Goal: Complete application form

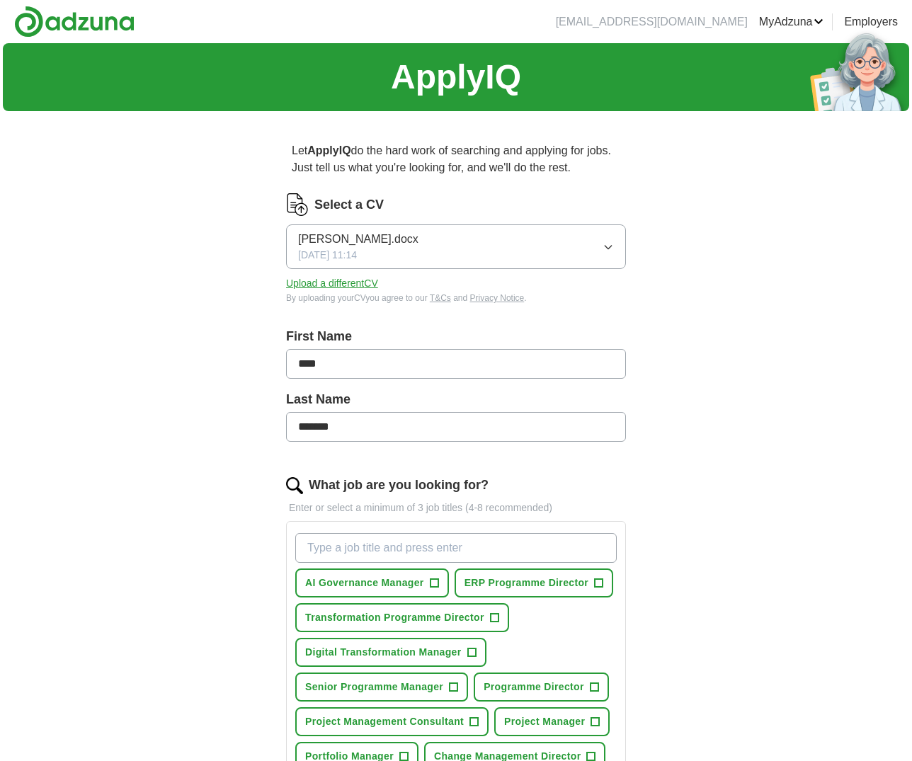
click at [366, 288] on button "Upload a different CV" at bounding box center [332, 283] width 92 height 15
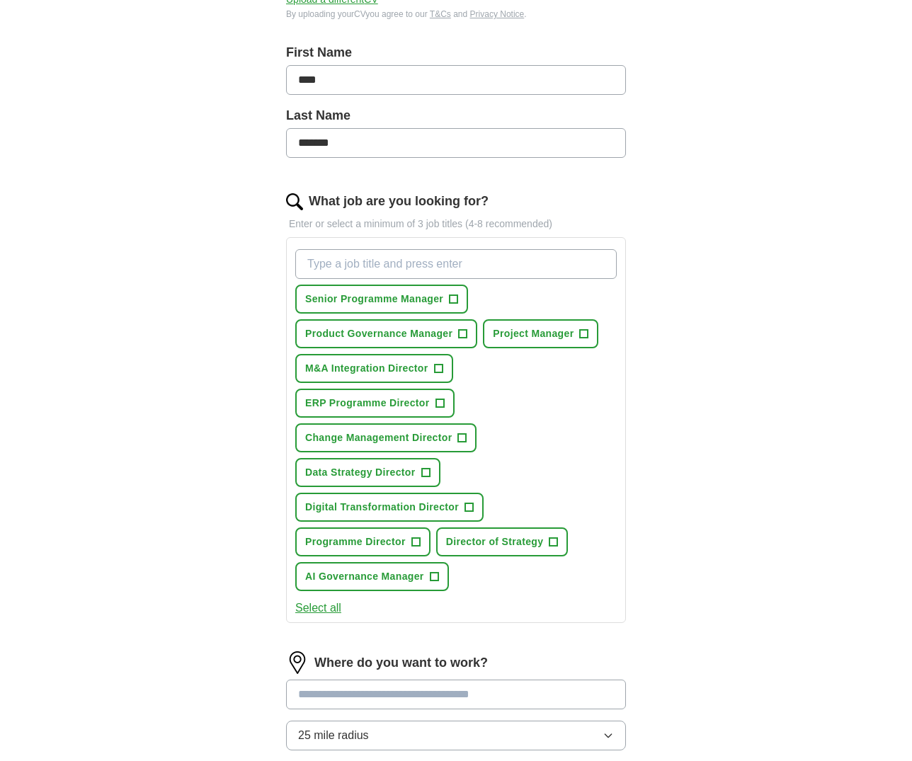
scroll to position [285, 0]
click at [458, 299] on span "+" at bounding box center [454, 298] width 8 height 11
click at [565, 332] on span "Project Manager" at bounding box center [533, 333] width 81 height 15
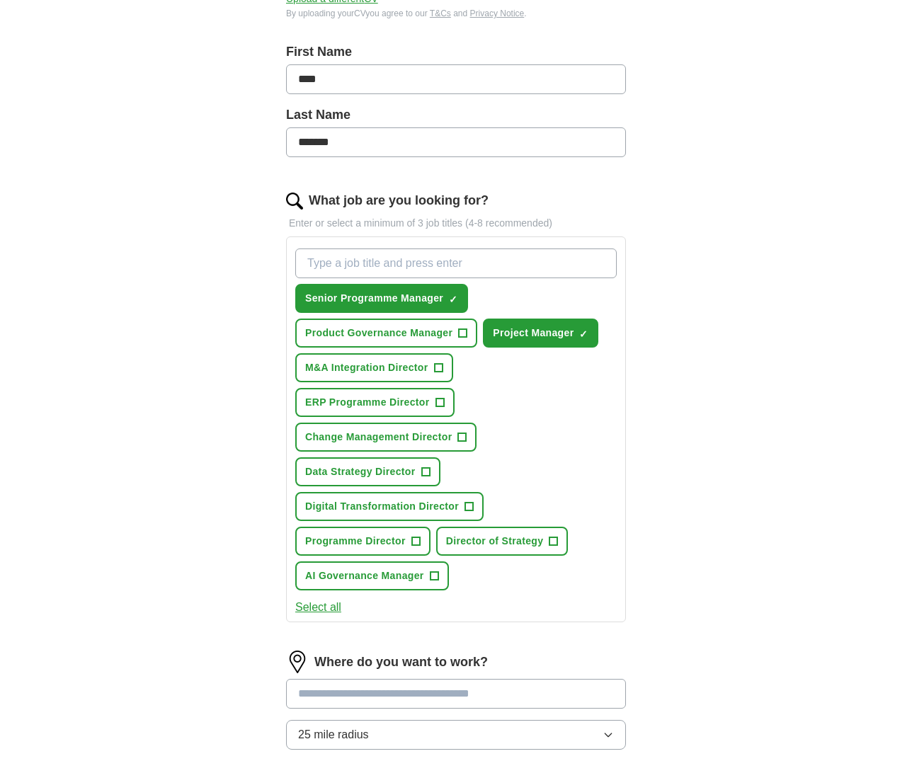
click at [401, 372] on span "M&A Integration Director" at bounding box center [366, 368] width 123 height 15
click at [393, 403] on span "ERP Programme Director" at bounding box center [367, 402] width 125 height 15
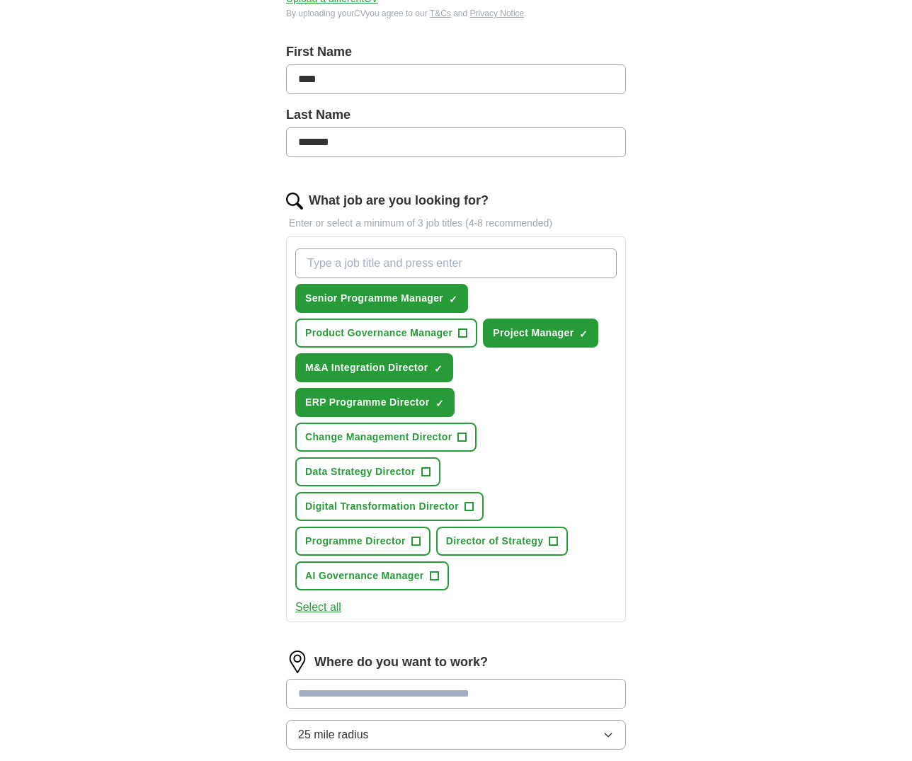
click at [387, 433] on span "Change Management Director" at bounding box center [378, 437] width 147 height 15
click at [407, 342] on button "Product Governance Manager +" at bounding box center [386, 333] width 182 height 29
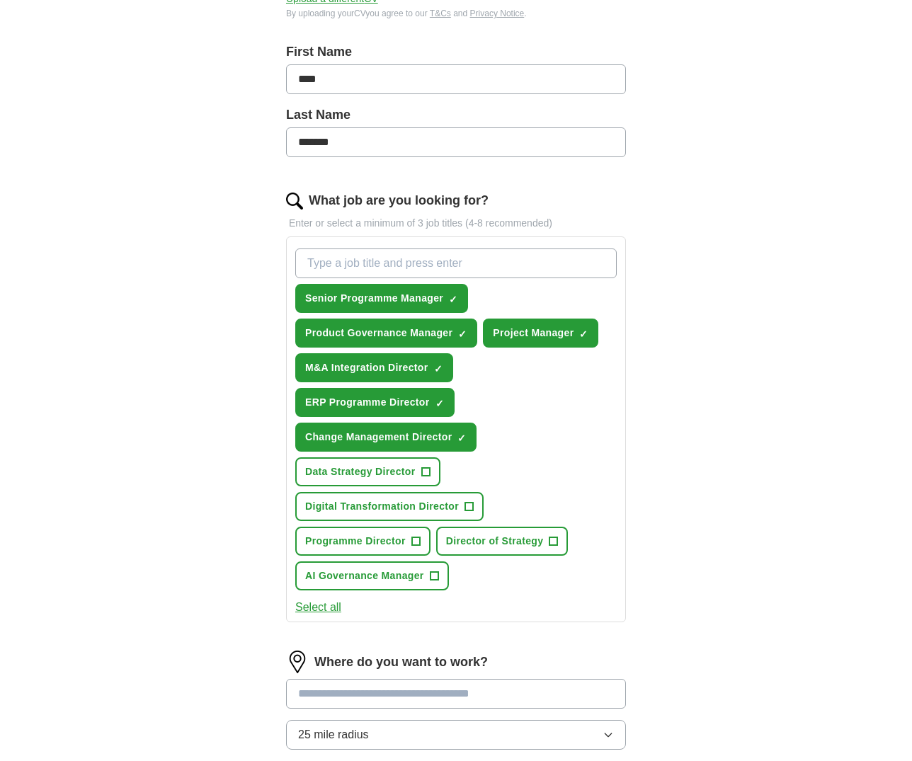
click at [392, 473] on span "Data Strategy Director" at bounding box center [360, 472] width 110 height 15
click at [393, 505] on span "Digital Transformation Director" at bounding box center [382, 506] width 154 height 15
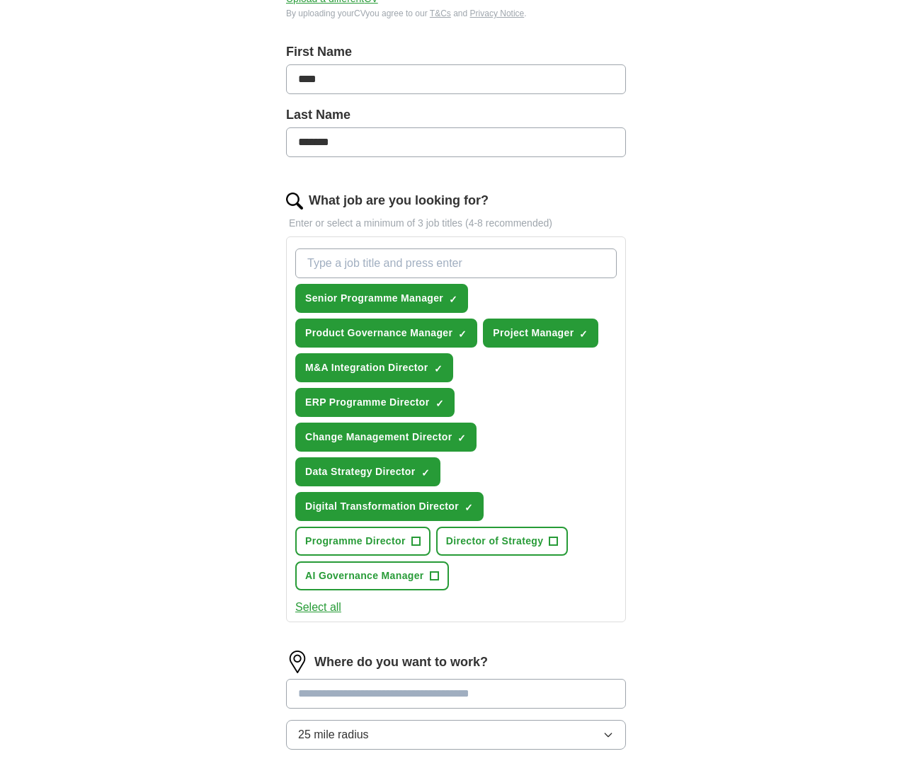
click at [484, 537] on span "Director of Strategy" at bounding box center [495, 541] width 98 height 15
click at [387, 537] on span "Programme Director" at bounding box center [355, 541] width 101 height 15
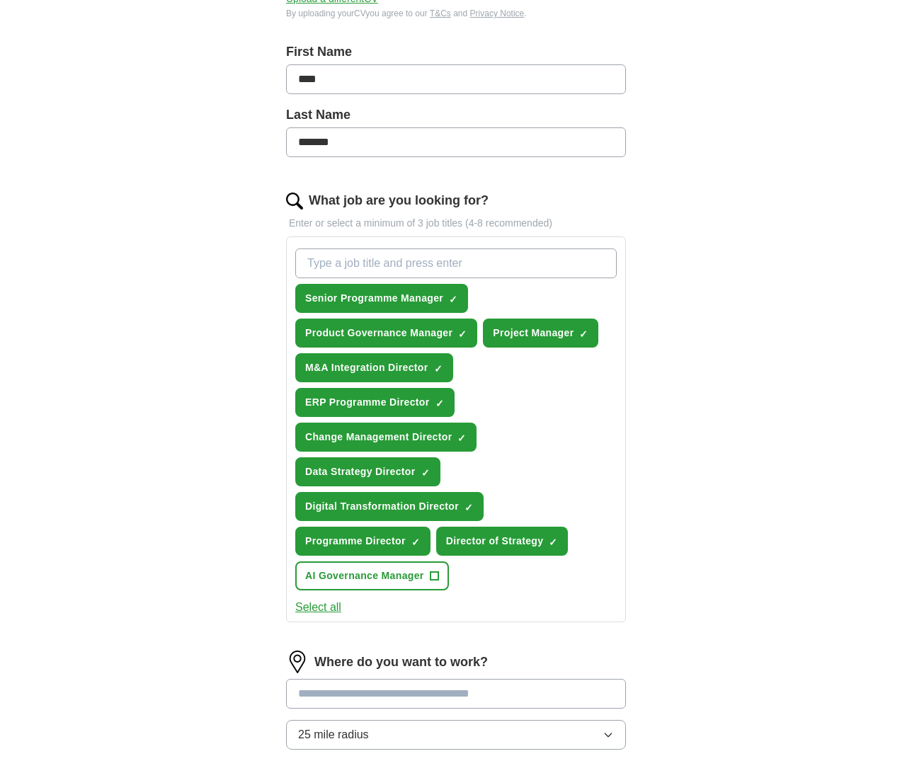
click at [383, 577] on span "AI Governance Manager" at bounding box center [364, 576] width 119 height 15
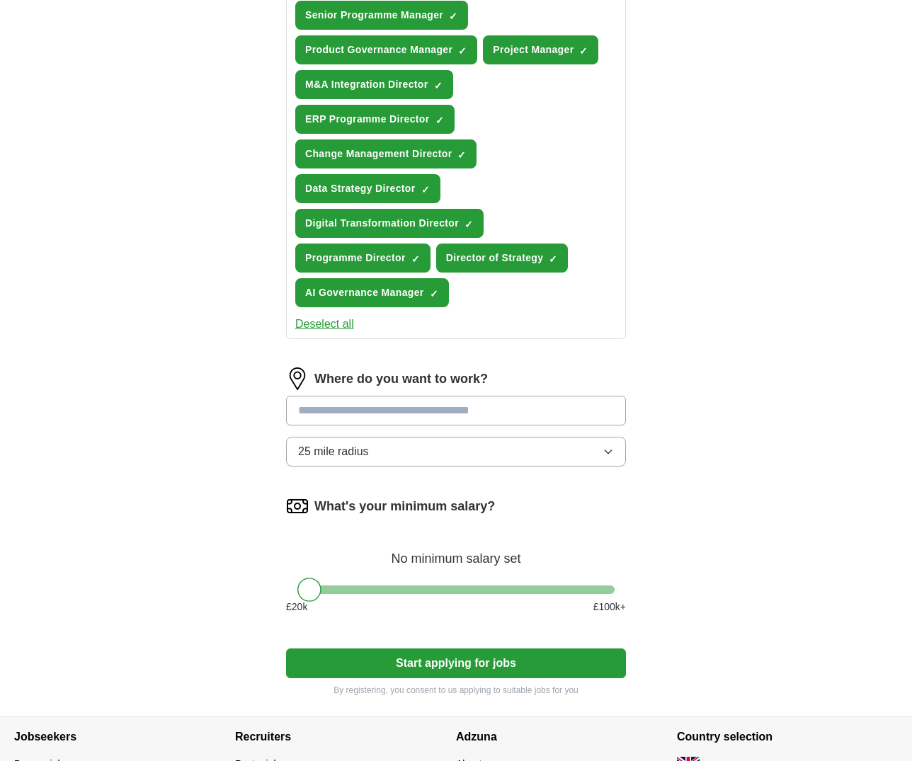
scroll to position [589, 0]
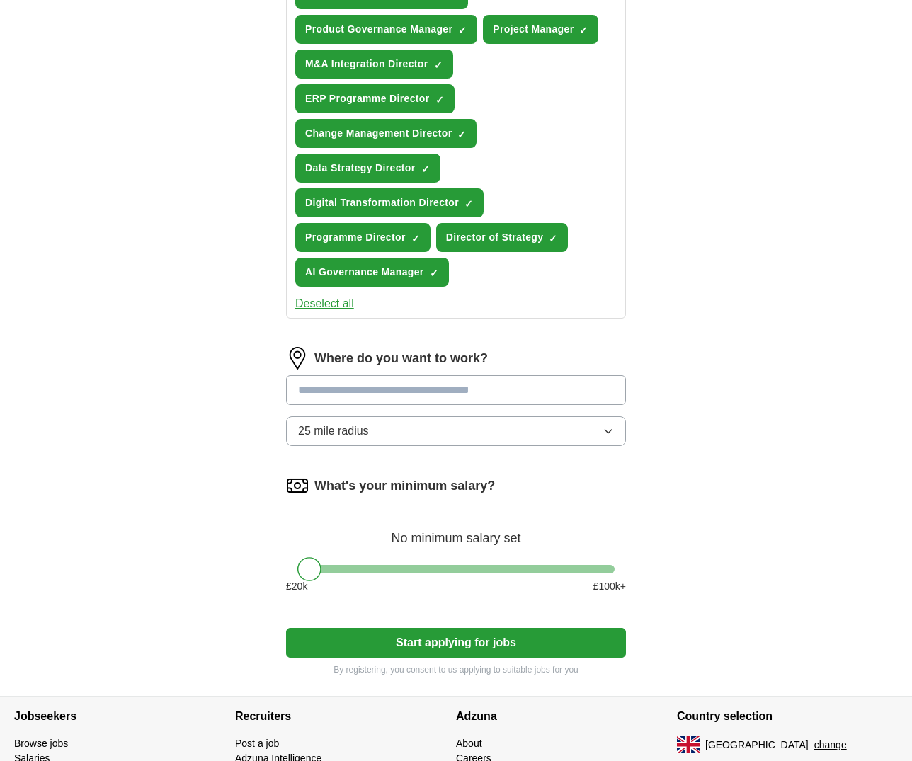
click at [412, 396] on input at bounding box center [456, 390] width 340 height 30
type input "******"
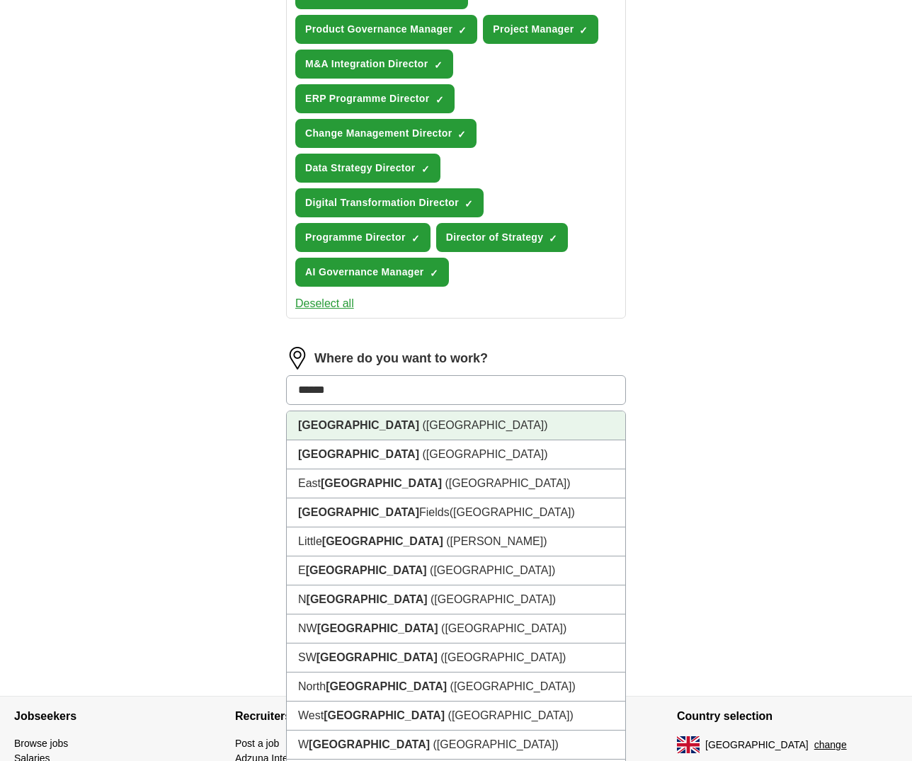
click at [387, 423] on li "[GEOGRAPHIC_DATA] ([GEOGRAPHIC_DATA])" at bounding box center [456, 426] width 339 height 29
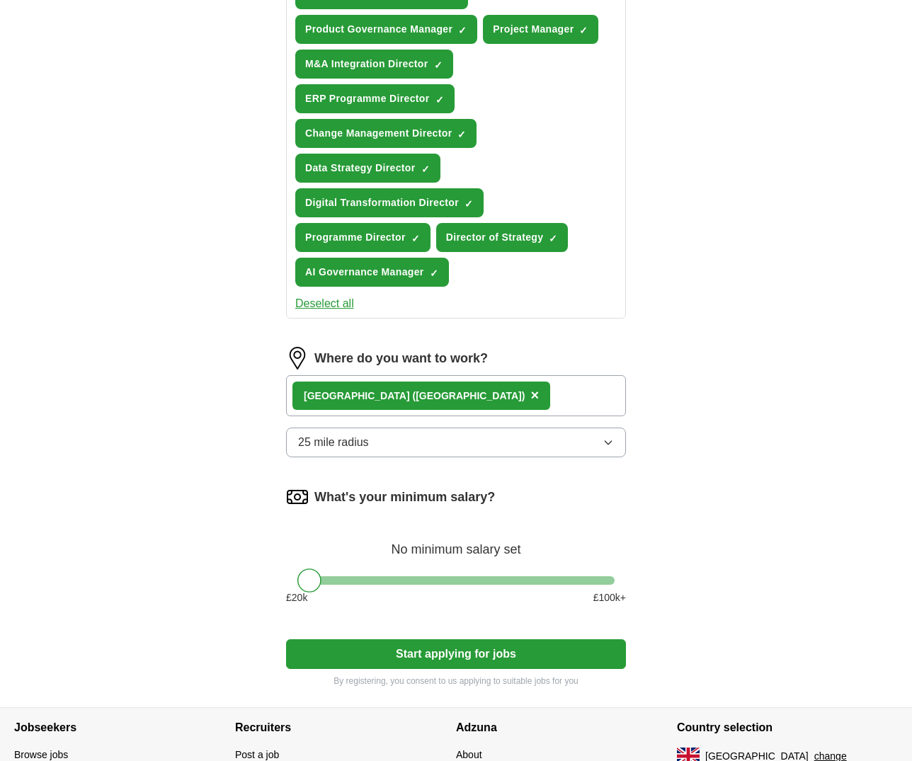
click at [414, 407] on div "[GEOGRAPHIC_DATA] ([GEOGRAPHIC_DATA]) ×" at bounding box center [456, 395] width 340 height 41
click at [448, 391] on div "[GEOGRAPHIC_DATA] ([GEOGRAPHIC_DATA]) ×" at bounding box center [456, 395] width 340 height 41
click at [509, 443] on button "25 mile radius" at bounding box center [456, 443] width 340 height 30
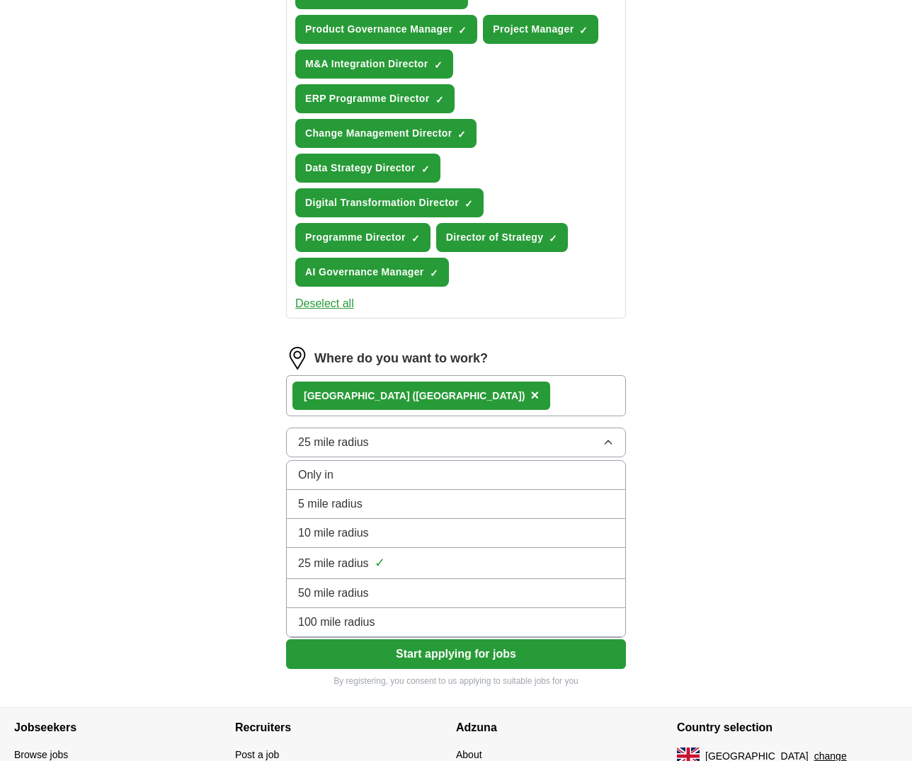
click at [388, 623] on div "100 mile radius" at bounding box center [456, 622] width 316 height 17
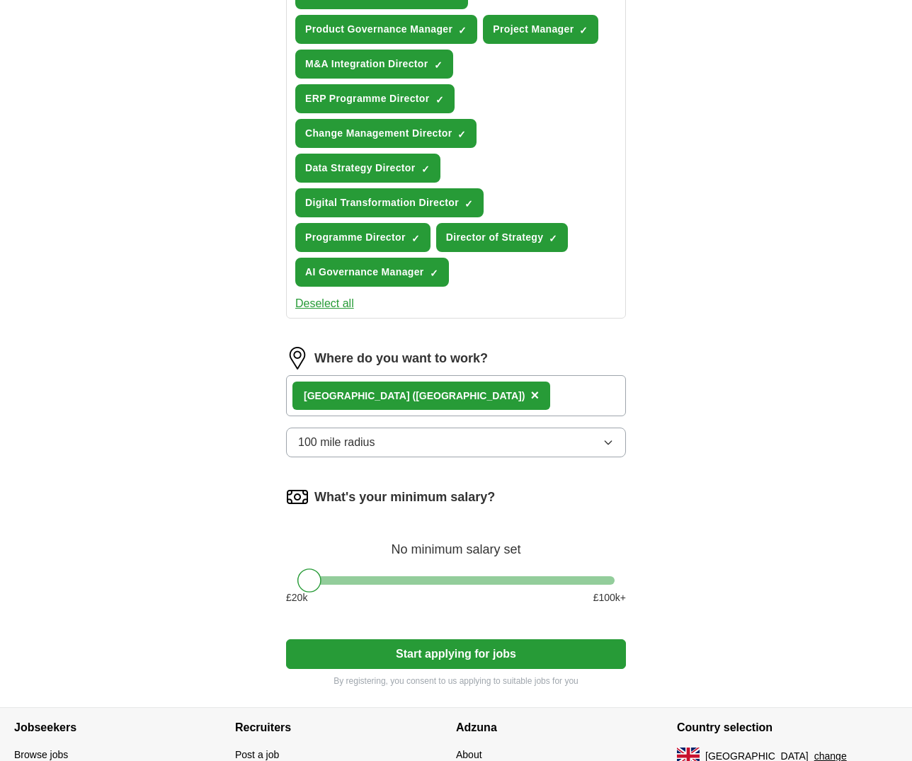
click at [479, 392] on div "[GEOGRAPHIC_DATA] ([GEOGRAPHIC_DATA]) ×" at bounding box center [456, 395] width 340 height 41
click at [430, 402] on div "[GEOGRAPHIC_DATA] ([GEOGRAPHIC_DATA]) ×" at bounding box center [456, 395] width 340 height 41
click at [432, 387] on div "[GEOGRAPHIC_DATA] ([GEOGRAPHIC_DATA]) ×" at bounding box center [456, 395] width 340 height 41
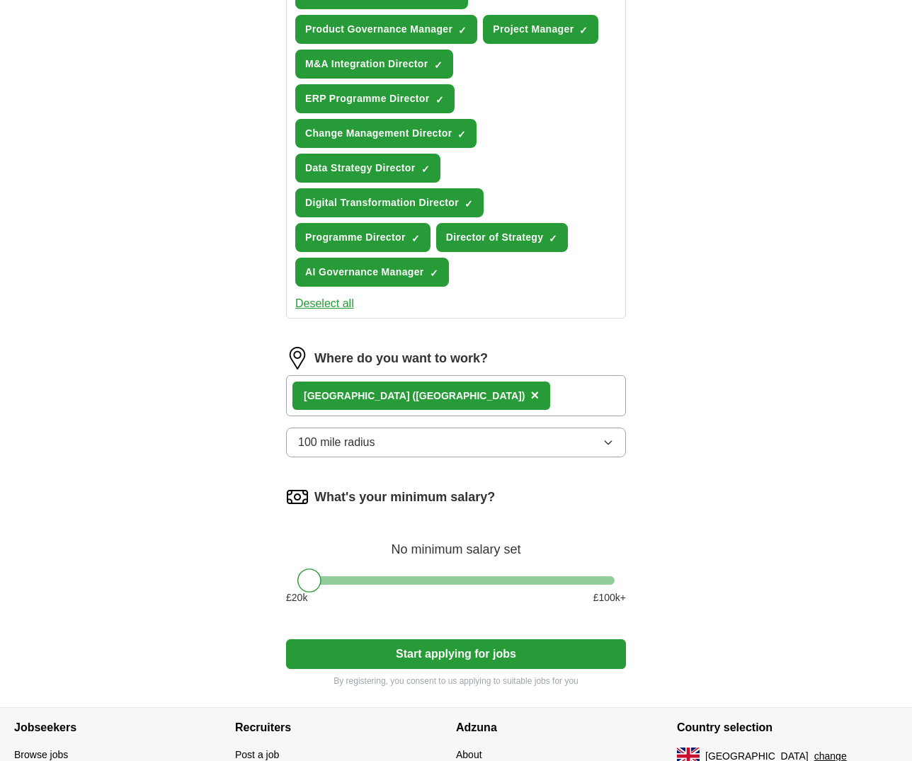
click at [432, 387] on div "[GEOGRAPHIC_DATA] ([GEOGRAPHIC_DATA]) ×" at bounding box center [456, 395] width 340 height 41
click at [609, 585] on div "What's your minimum salary? No minimum salary set £ 20 k £ 100 k+" at bounding box center [456, 551] width 340 height 131
click at [608, 578] on div at bounding box center [455, 581] width 317 height 8
click at [489, 656] on button "Start applying for jobs" at bounding box center [456, 655] width 340 height 30
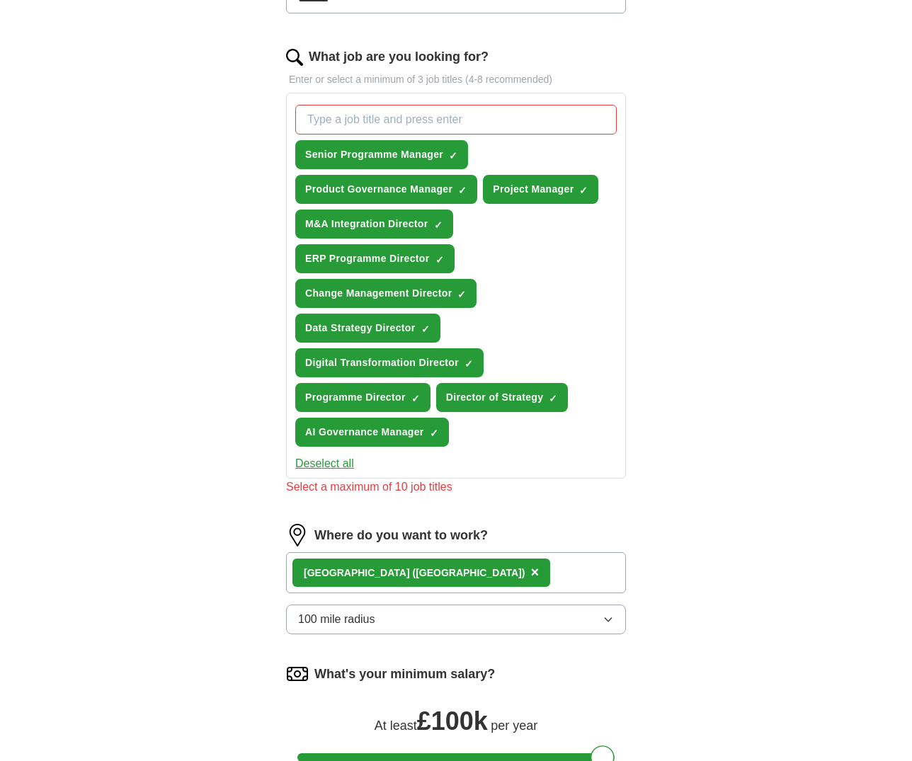
scroll to position [425, 0]
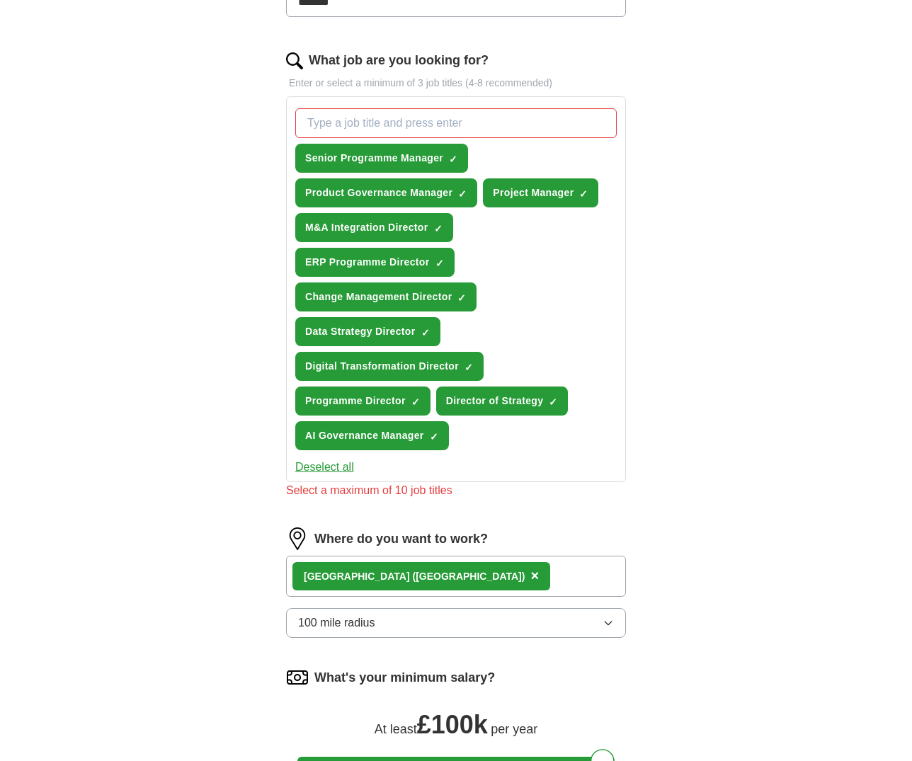
click at [403, 299] on span "Change Management Director" at bounding box center [378, 297] width 147 height 15
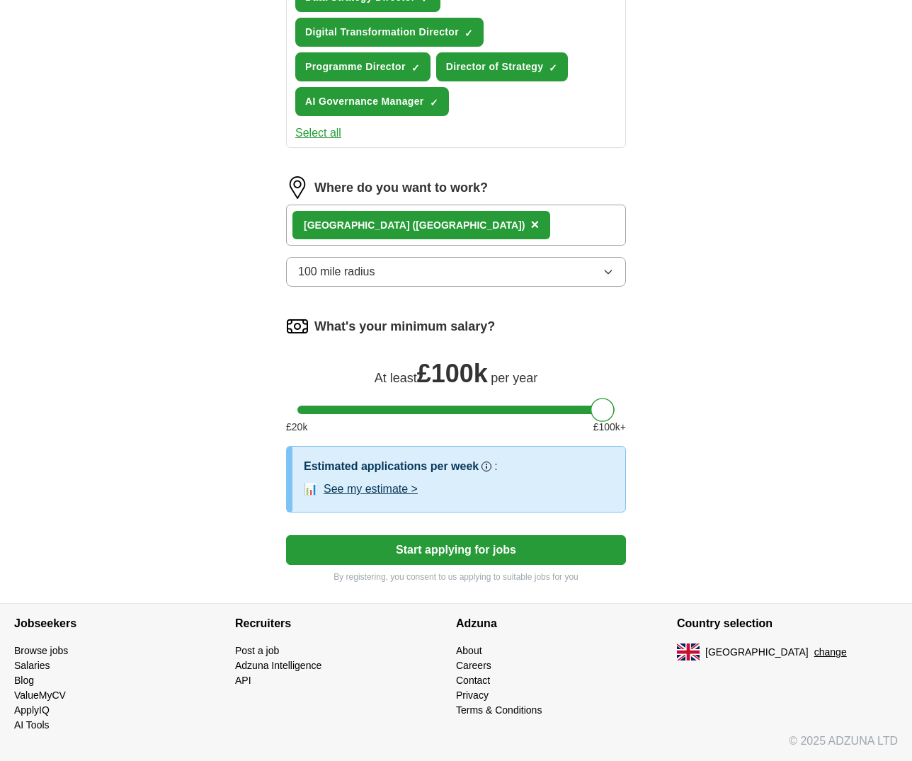
scroll to position [759, 0]
click at [399, 492] on button "See my estimate >" at bounding box center [371, 489] width 94 height 17
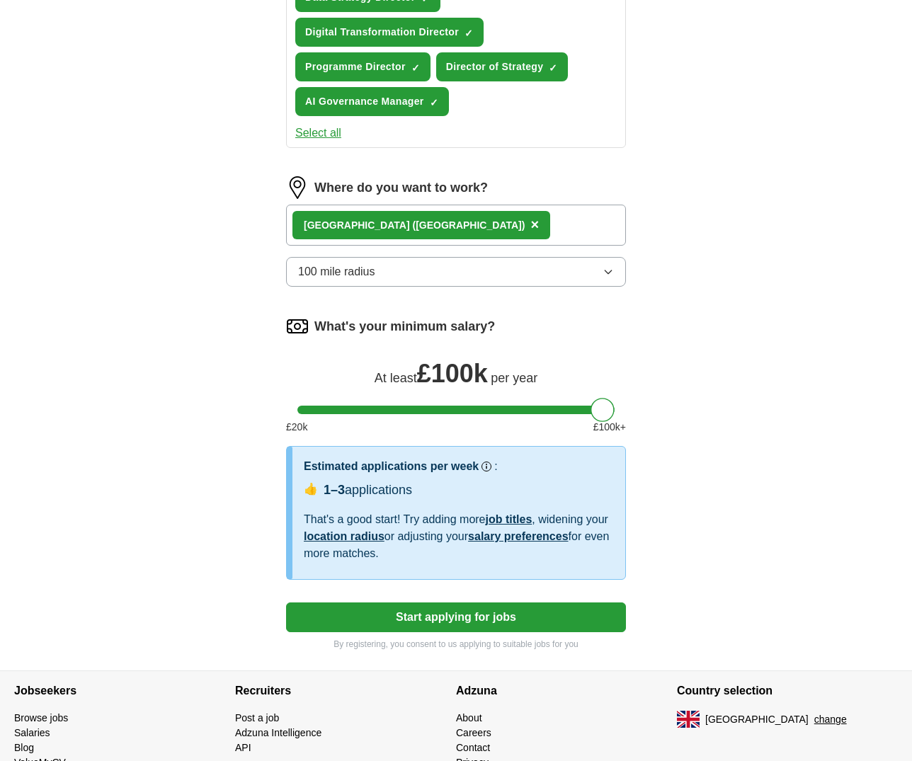
click at [472, 618] on button "Start applying for jobs" at bounding box center [456, 618] width 340 height 30
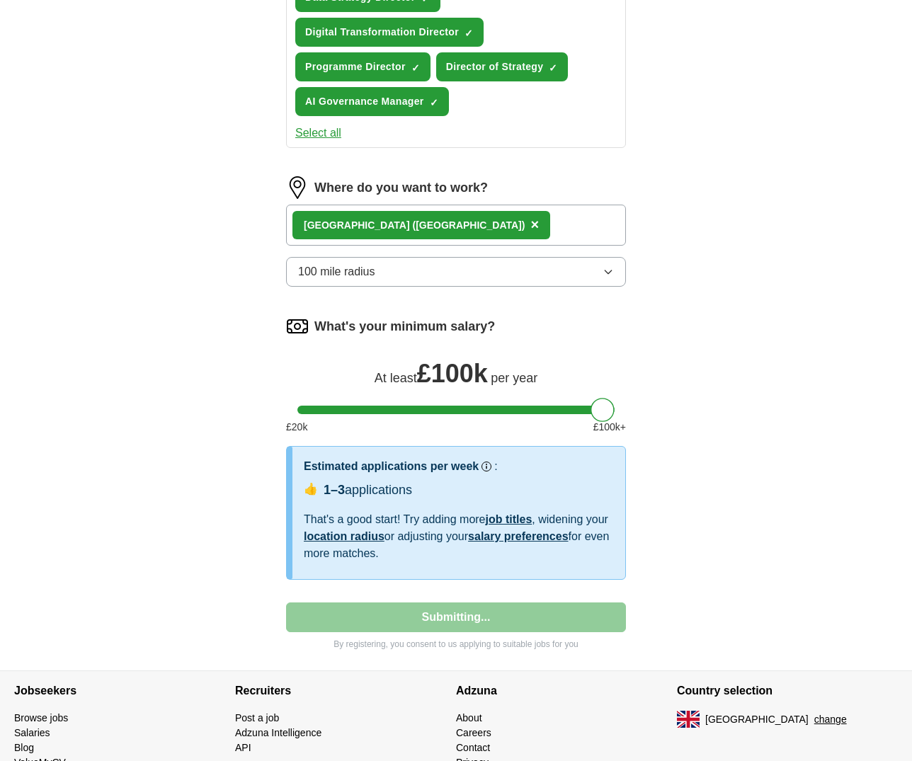
select select "**"
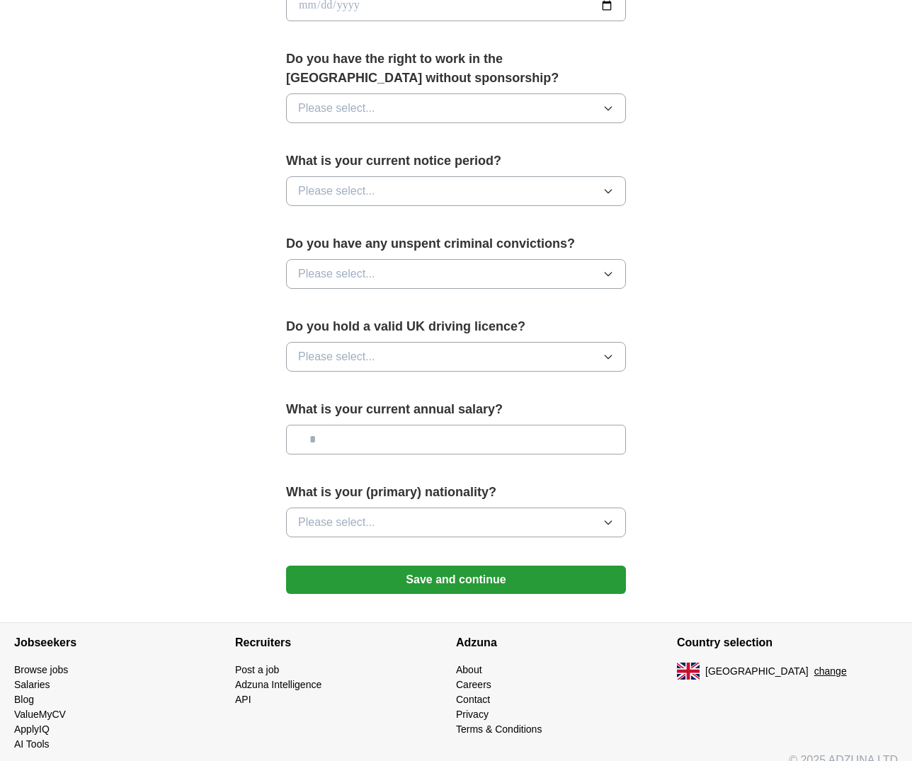
scroll to position [688, 0]
